Goal: Task Accomplishment & Management: Use online tool/utility

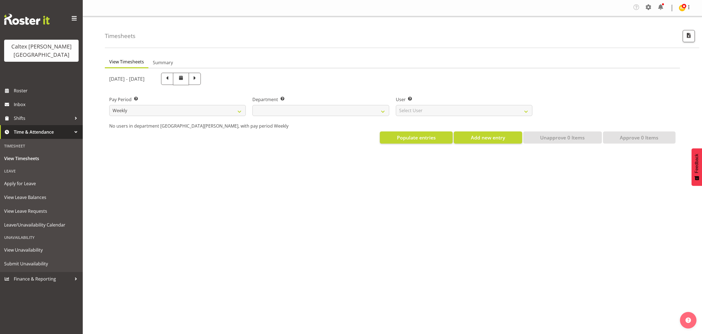
select select
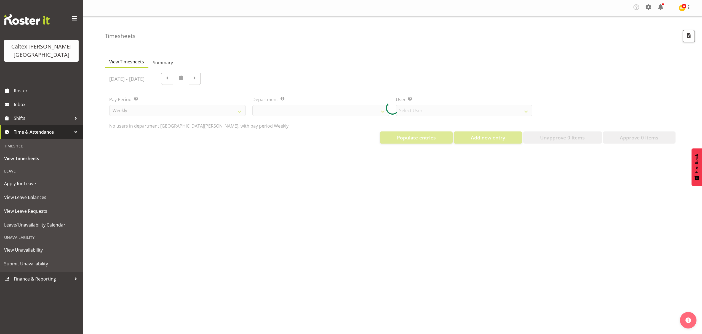
select select "10953"
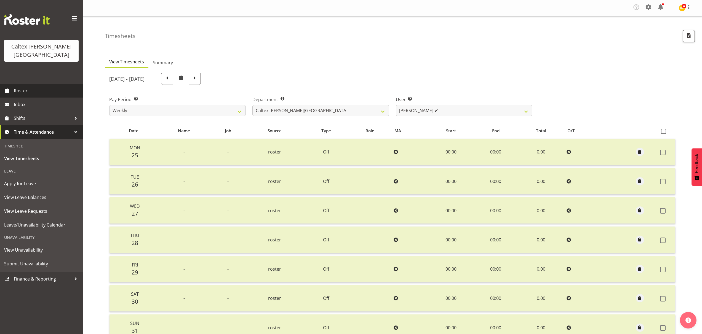
click at [24, 87] on span "Roster" at bounding box center [47, 91] width 66 height 8
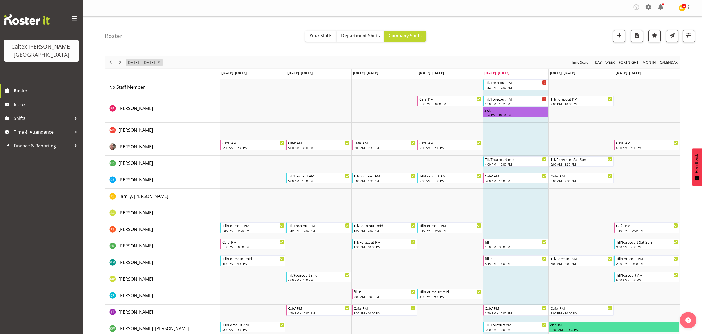
click at [155, 63] on span "September 01 - 07, 2025" at bounding box center [141, 62] width 30 height 7
click at [186, 124] on span "28" at bounding box center [185, 123] width 8 height 8
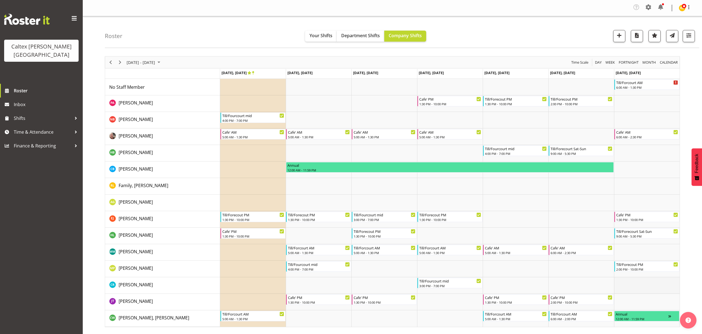
click at [639, 283] on td "Timeline Week of September 28, 2025" at bounding box center [647, 285] width 66 height 17
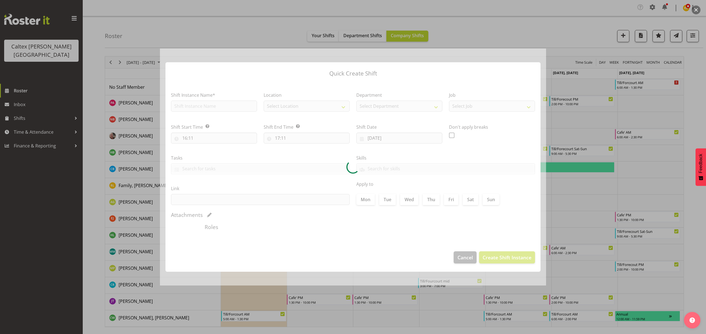
type input "28/09/2025"
checkbox input "true"
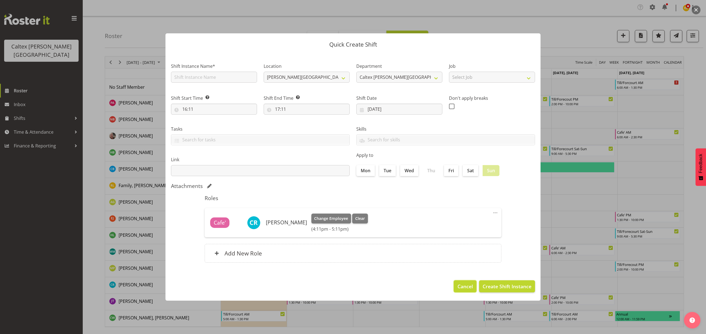
click at [471, 289] on span "Cancel" at bounding box center [464, 286] width 15 height 7
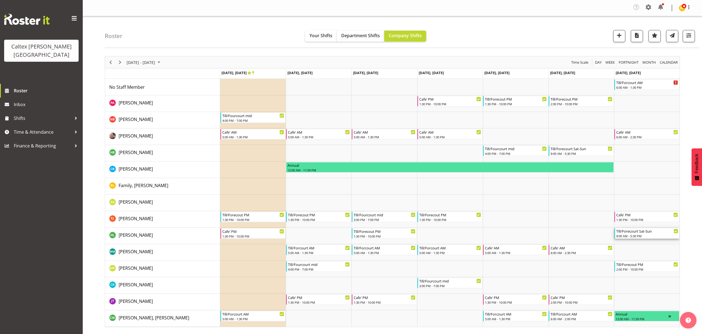
click at [635, 238] on div "9:00 AM - 5:30 PM" at bounding box center [647, 236] width 62 height 4
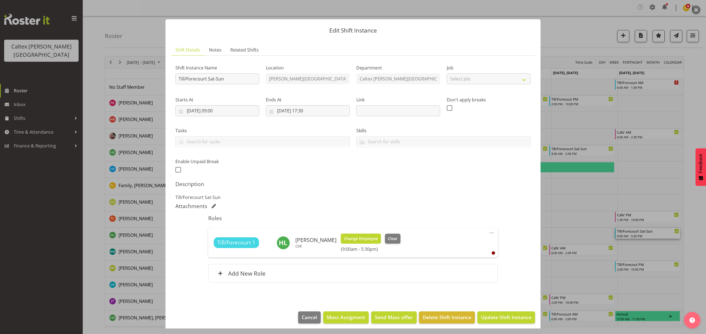
click at [364, 237] on span "Change Employee" at bounding box center [361, 239] width 34 height 6
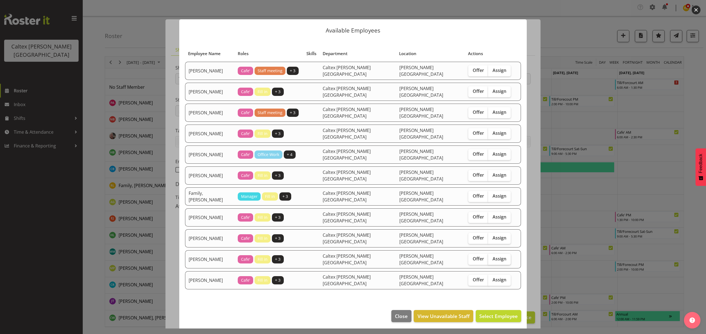
click at [492, 256] on span "Assign" at bounding box center [499, 259] width 14 height 6
click at [488, 257] on input "Assign" at bounding box center [490, 259] width 4 height 4
checkbox input "true"
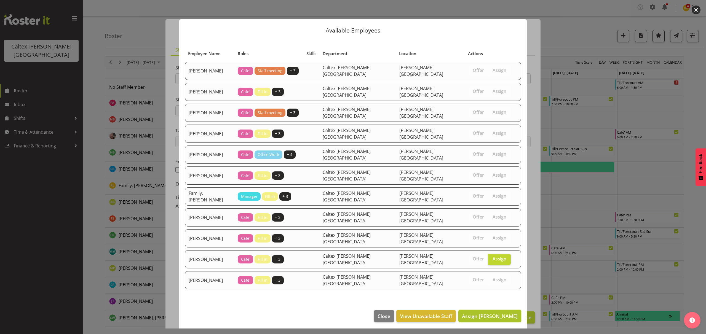
click at [494, 313] on span "Assign Berkely, Noah" at bounding box center [490, 316] width 56 height 7
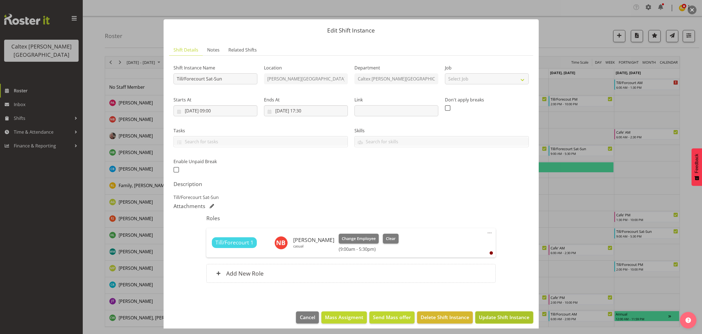
click at [500, 318] on span "Update Shift Instance" at bounding box center [504, 317] width 50 height 7
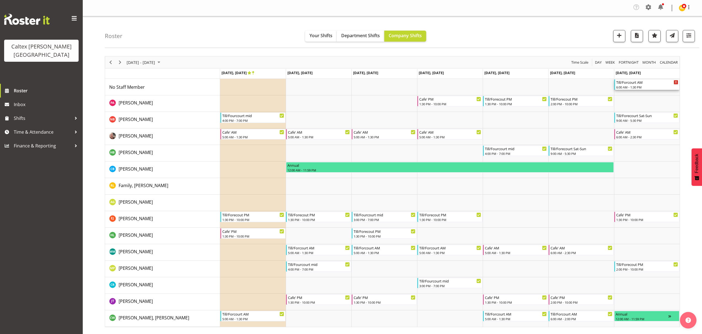
click at [640, 88] on div "6:00 AM - 1:30 PM" at bounding box center [647, 87] width 62 height 4
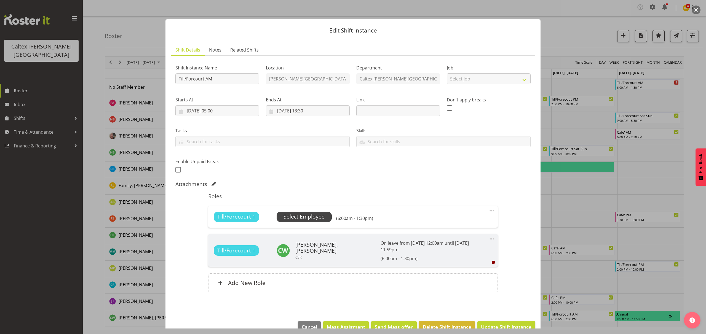
click at [291, 216] on span "Select Employee" at bounding box center [303, 217] width 41 height 8
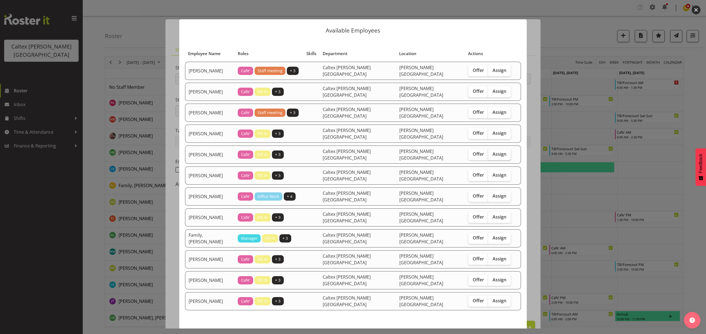
click at [495, 149] on label "Assign" at bounding box center [499, 154] width 23 height 11
click at [492, 152] on input "Assign" at bounding box center [490, 154] width 4 height 4
checkbox input "true"
click at [489, 334] on span "Assign Lewis, Hayden" at bounding box center [490, 337] width 56 height 7
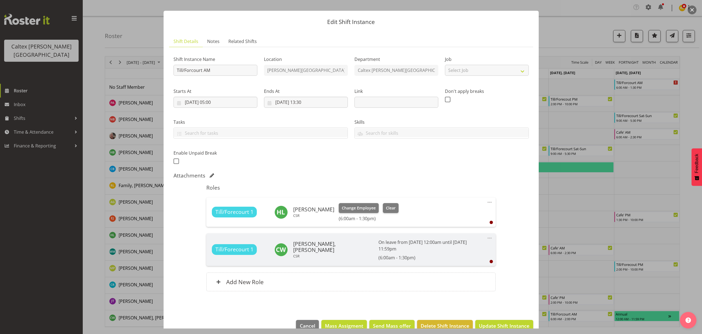
scroll to position [14, 0]
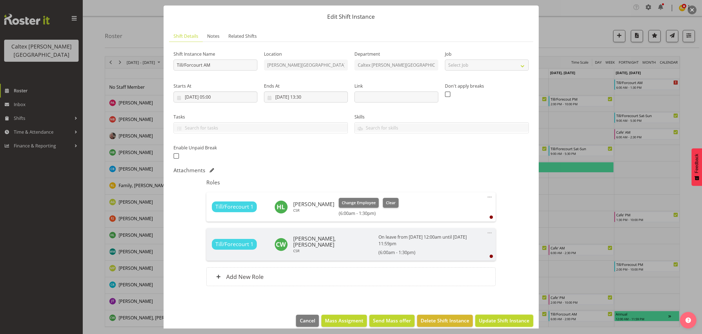
click at [497, 317] on span "Update Shift Instance" at bounding box center [504, 320] width 50 height 7
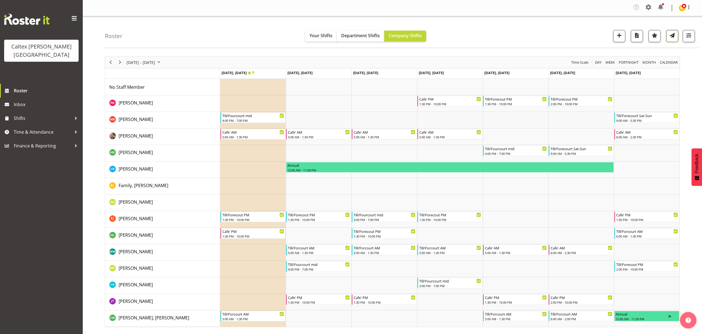
click at [670, 36] on span "button" at bounding box center [671, 35] width 7 height 7
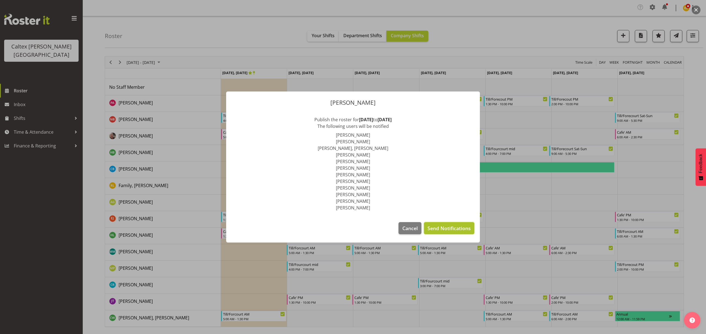
click at [446, 233] on button "Send Notifications" at bounding box center [449, 228] width 50 height 12
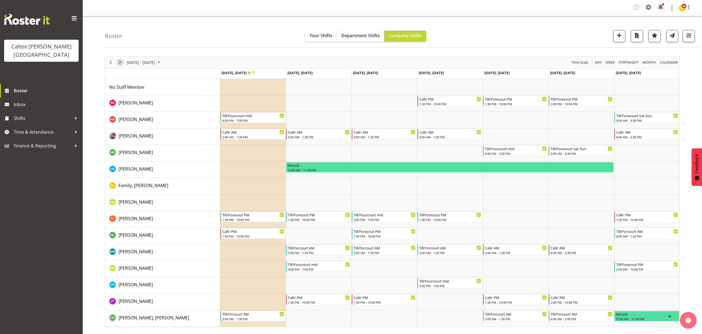
click at [119, 64] on span "Next" at bounding box center [120, 62] width 7 height 7
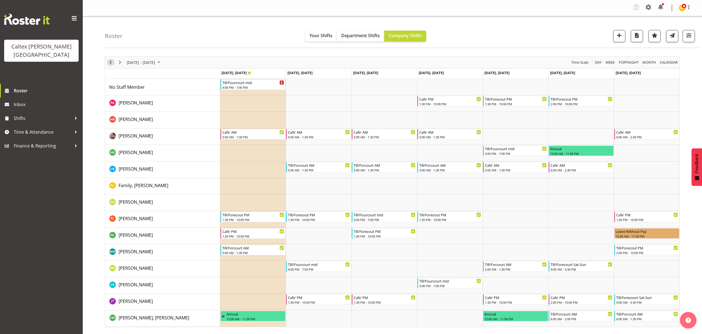
click at [111, 59] on span "Previous" at bounding box center [110, 62] width 7 height 7
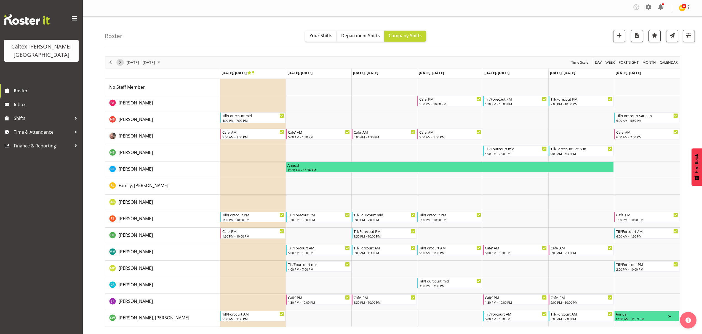
click at [119, 59] on span "Next" at bounding box center [120, 62] width 7 height 7
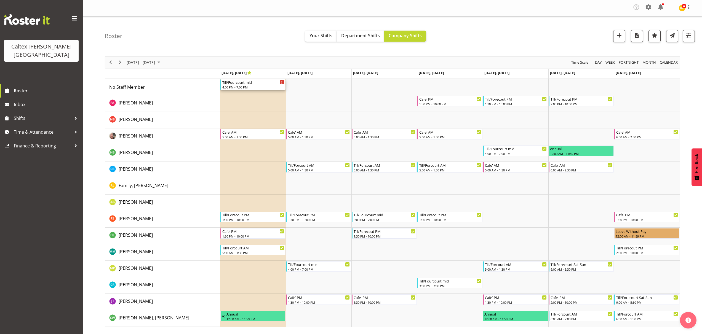
click at [247, 87] on div "4:00 PM - 7:00 PM" at bounding box center [253, 87] width 62 height 4
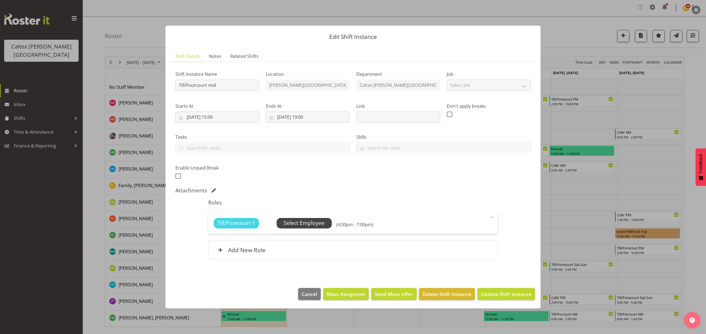
click at [314, 224] on span "Select Employee" at bounding box center [303, 223] width 41 height 8
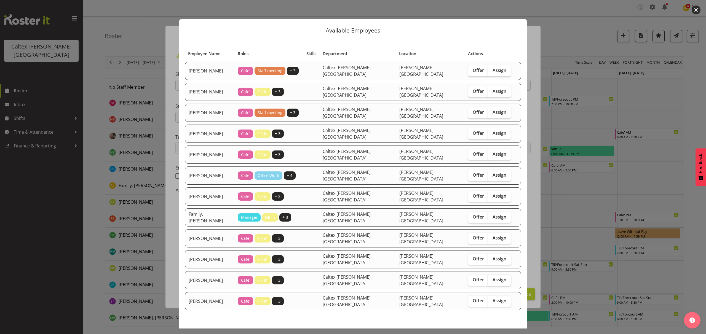
click at [488, 275] on label "Assign" at bounding box center [499, 280] width 23 height 11
click at [488, 278] on input "Assign" at bounding box center [490, 280] width 4 height 4
checkbox input "true"
click at [498, 334] on span "Assign Berkely, Noah" at bounding box center [490, 337] width 56 height 7
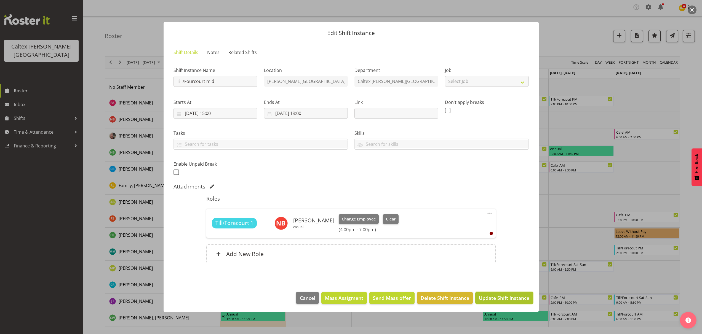
click at [498, 301] on span "Update Shift Instance" at bounding box center [504, 297] width 50 height 7
